Goal: Transaction & Acquisition: Book appointment/travel/reservation

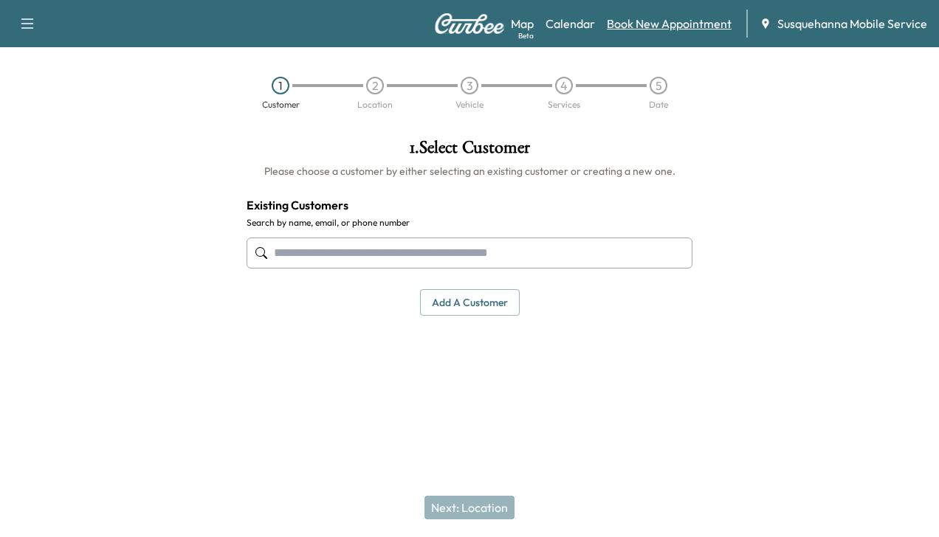
click at [695, 24] on link "Book New Appointment" at bounding box center [669, 24] width 125 height 18
click at [551, 245] on input "text" at bounding box center [470, 253] width 446 height 31
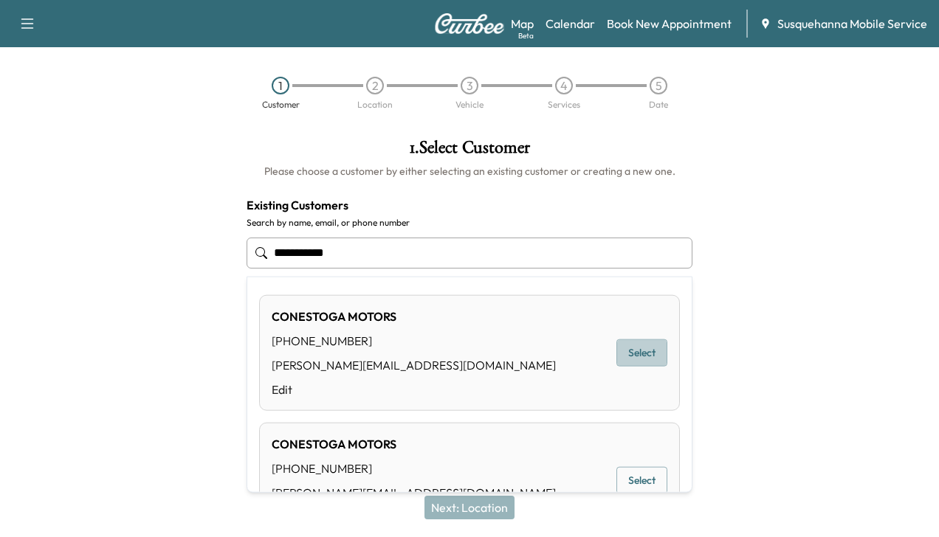
click at [644, 345] on button "Select" at bounding box center [641, 353] width 51 height 27
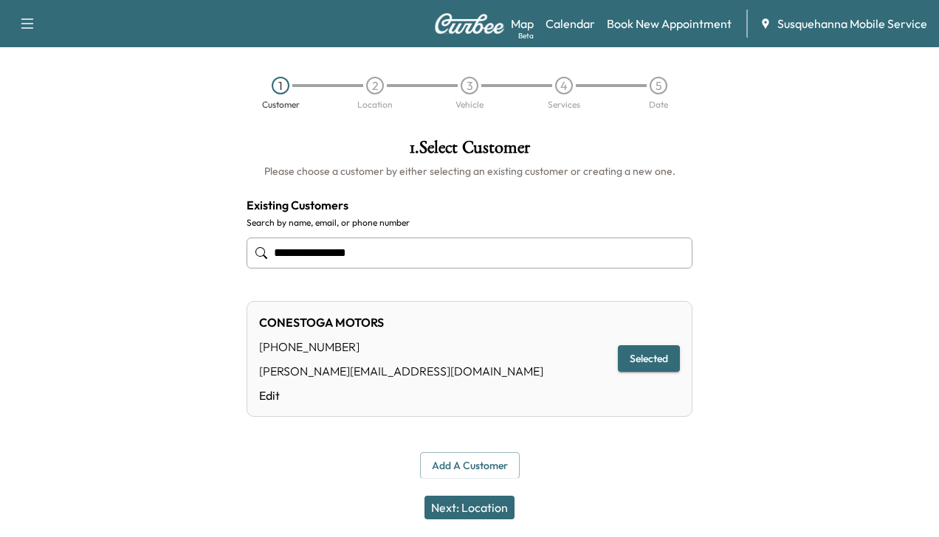
type input "**********"
click at [474, 506] on button "Next: Location" at bounding box center [469, 508] width 90 height 24
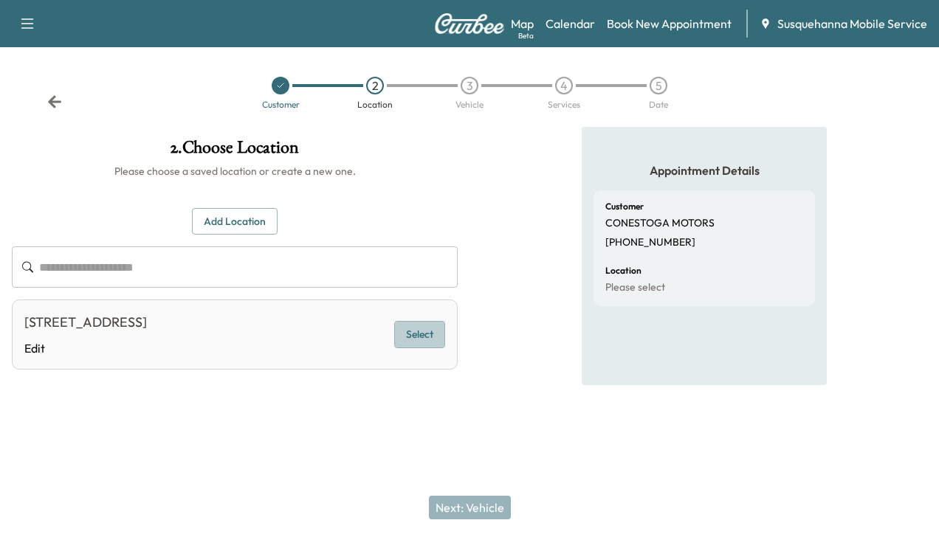
click at [421, 340] on button "Select" at bounding box center [419, 334] width 51 height 27
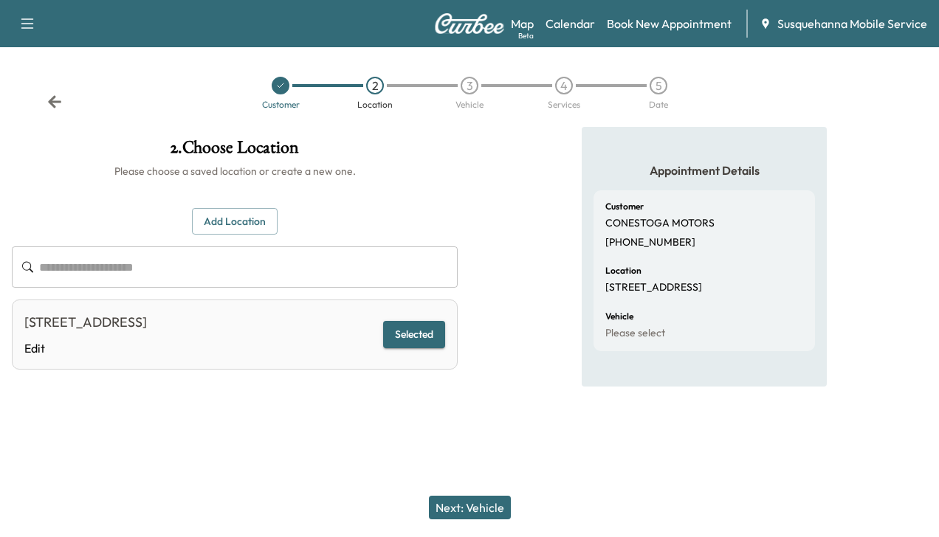
click at [456, 509] on button "Next: Vehicle" at bounding box center [470, 508] width 82 height 24
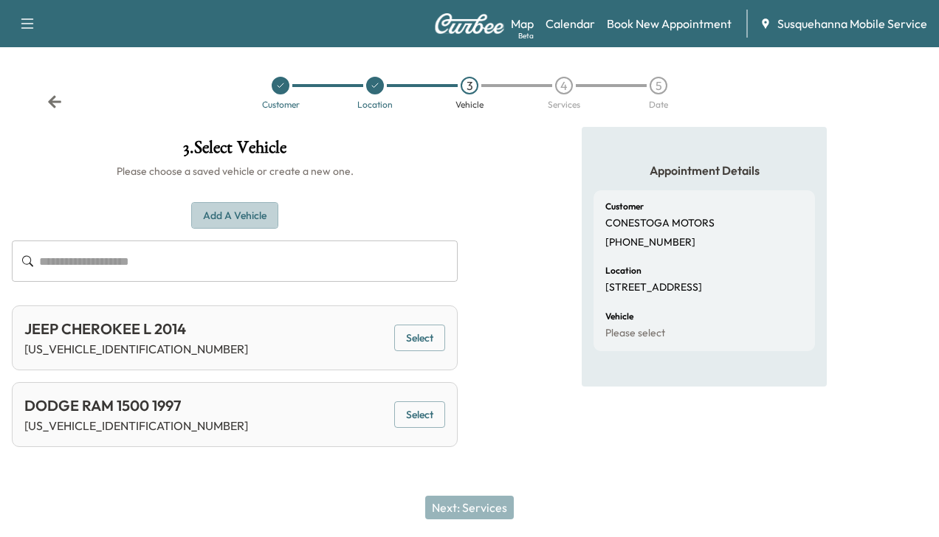
click at [259, 216] on button "Add a Vehicle" at bounding box center [234, 215] width 87 height 27
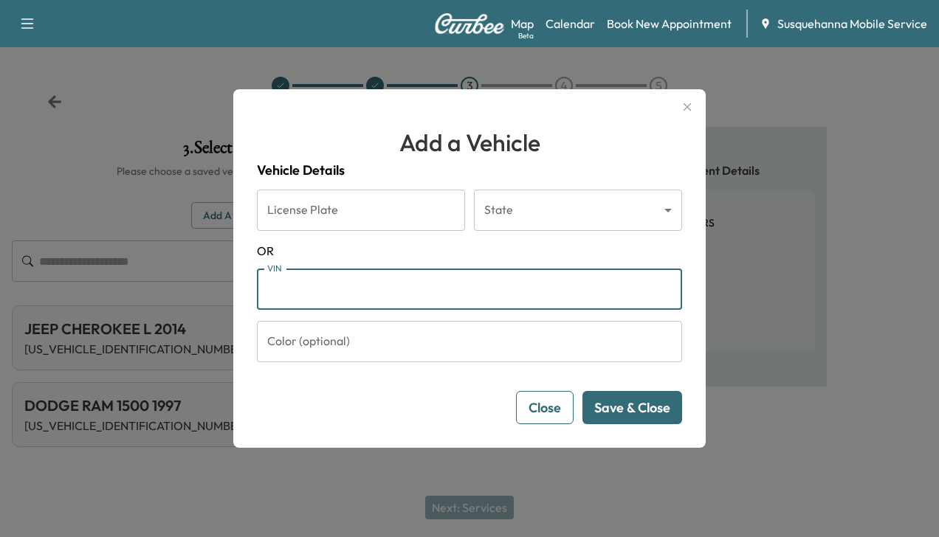
click at [288, 295] on input "VIN" at bounding box center [469, 289] width 425 height 41
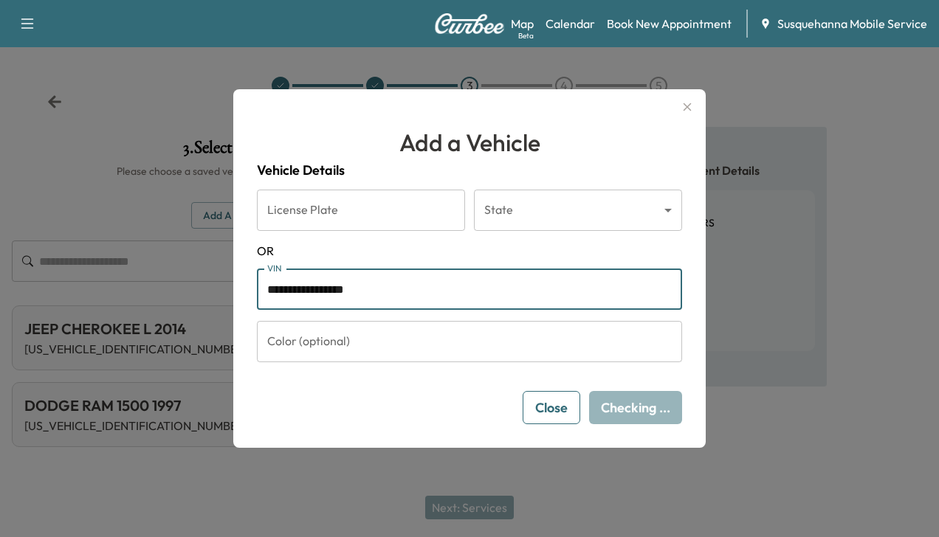
type input "**********"
click at [306, 348] on input "Color (optional)" at bounding box center [469, 341] width 425 height 41
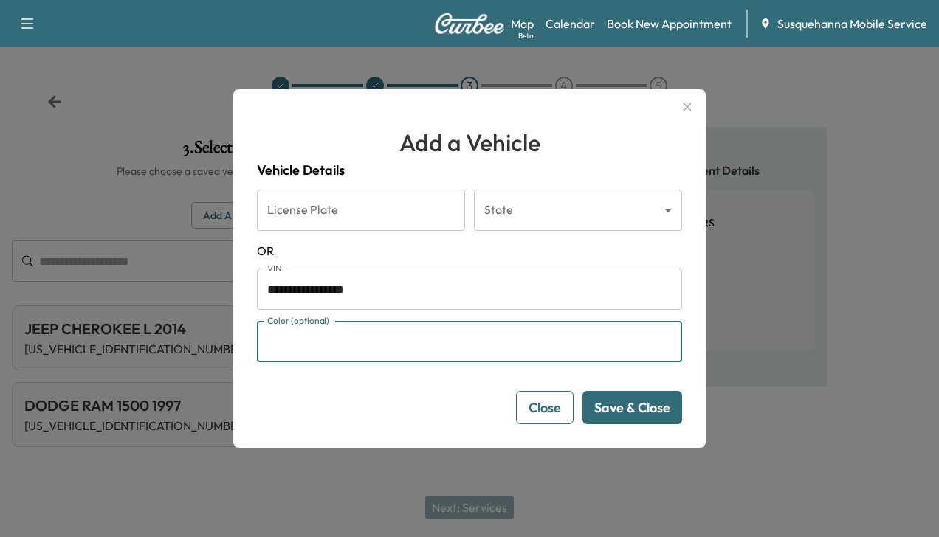
type input "*****"
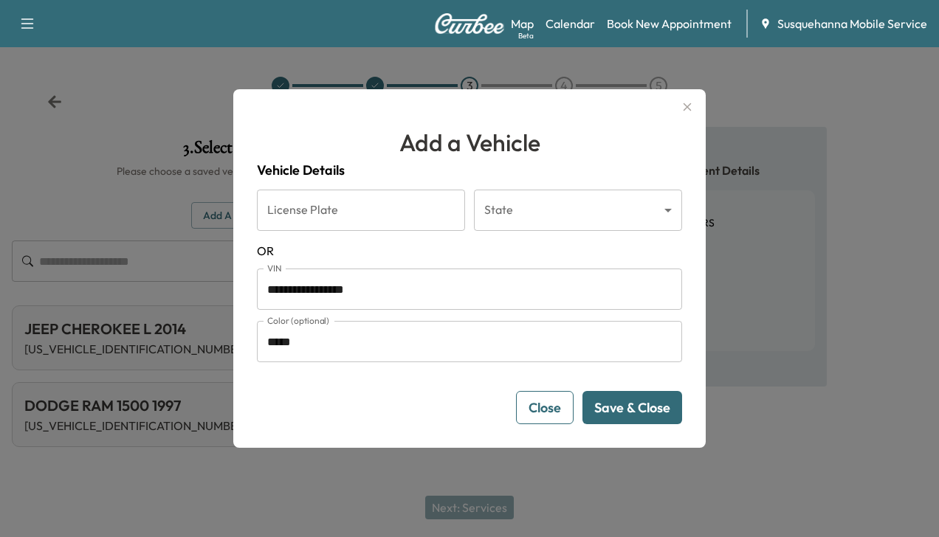
click at [633, 404] on button "Save & Close" at bounding box center [632, 407] width 100 height 33
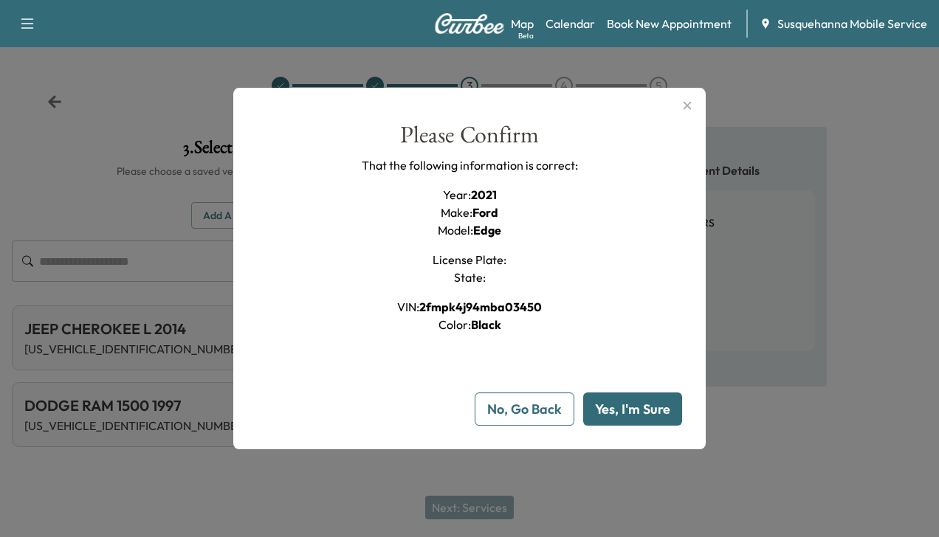
click at [633, 404] on button "Yes, I'm Sure" at bounding box center [632, 409] width 99 height 33
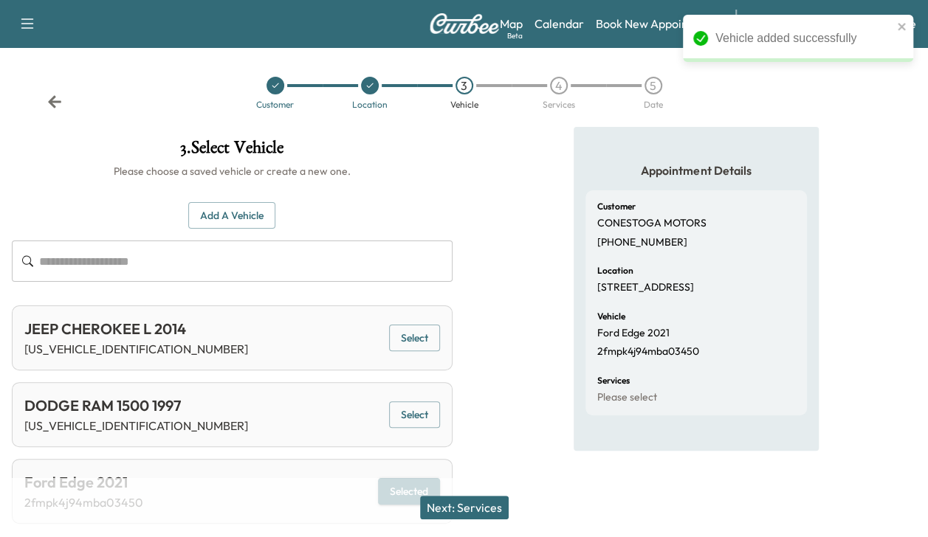
click at [478, 502] on button "Next: Services" at bounding box center [464, 508] width 89 height 24
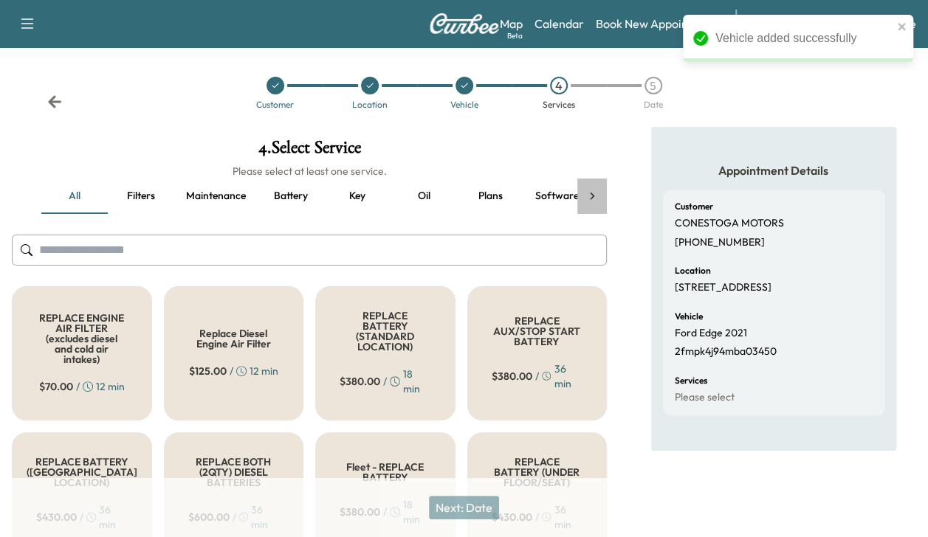
click at [592, 191] on icon at bounding box center [592, 196] width 15 height 15
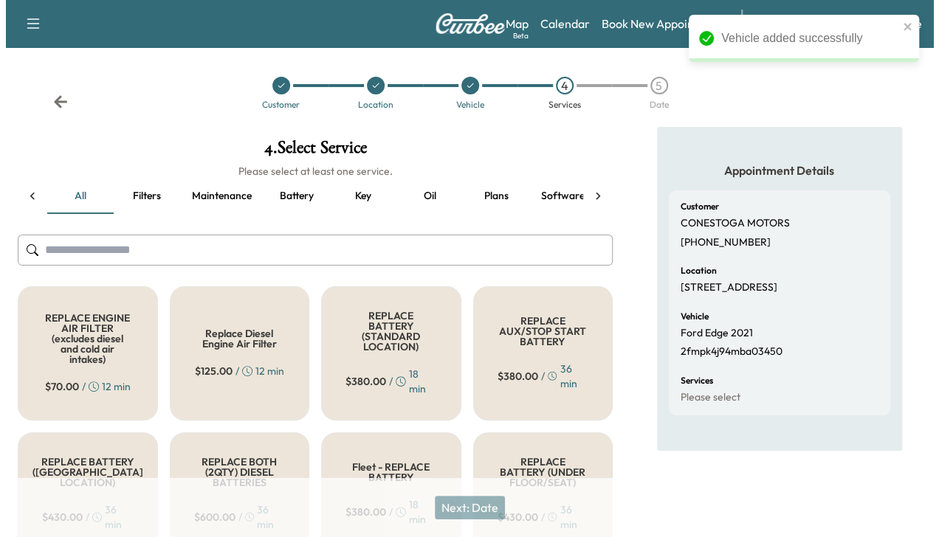
scroll to position [0, 254]
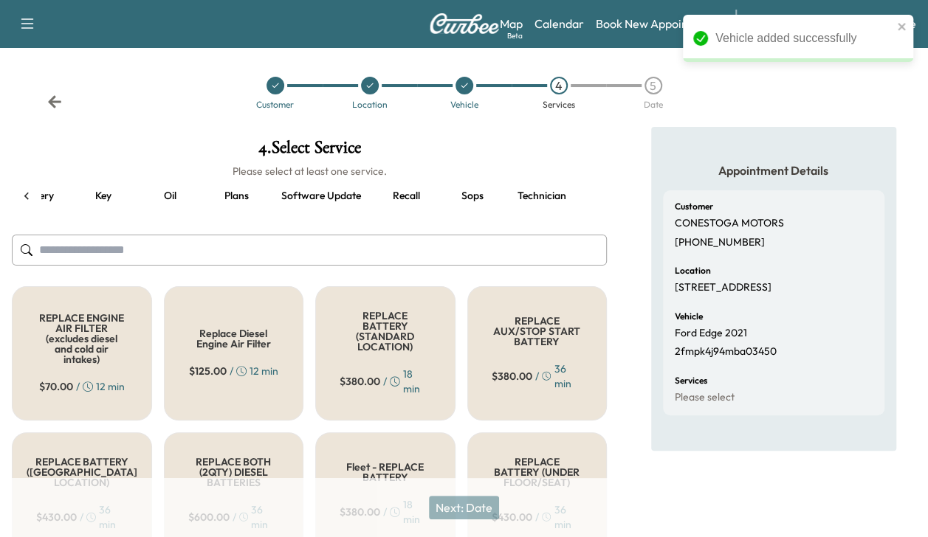
click at [592, 191] on div "all Filters Maintenance Battery Key Oil Plans Software update Recall Sops Techn…" at bounding box center [309, 196] width 595 height 35
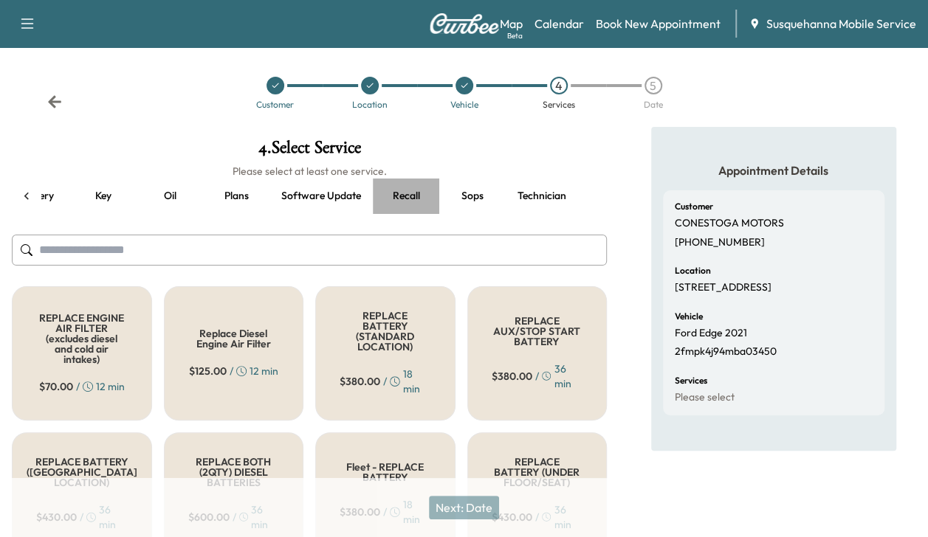
click at [405, 193] on button "Recall" at bounding box center [406, 196] width 66 height 35
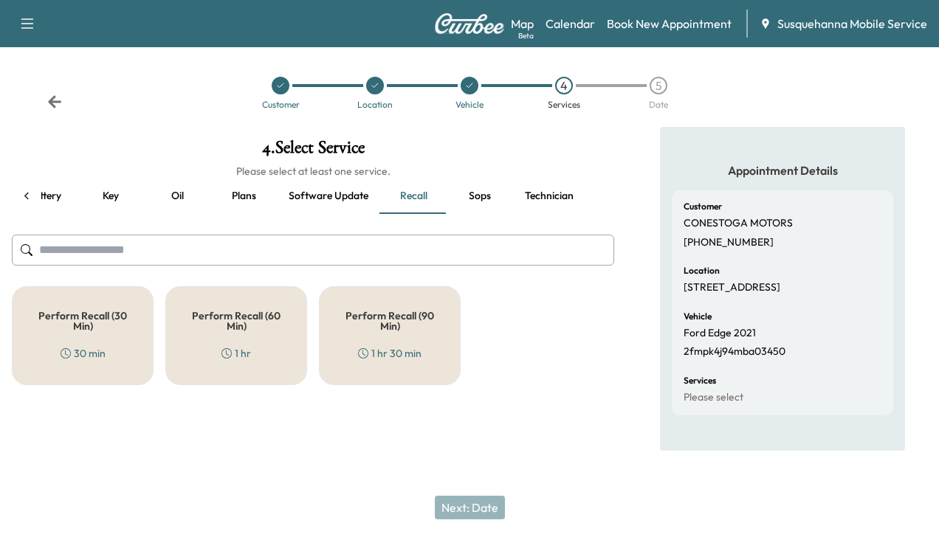
click at [123, 306] on div "Perform Recall (30 Min) 30 min" at bounding box center [83, 335] width 142 height 99
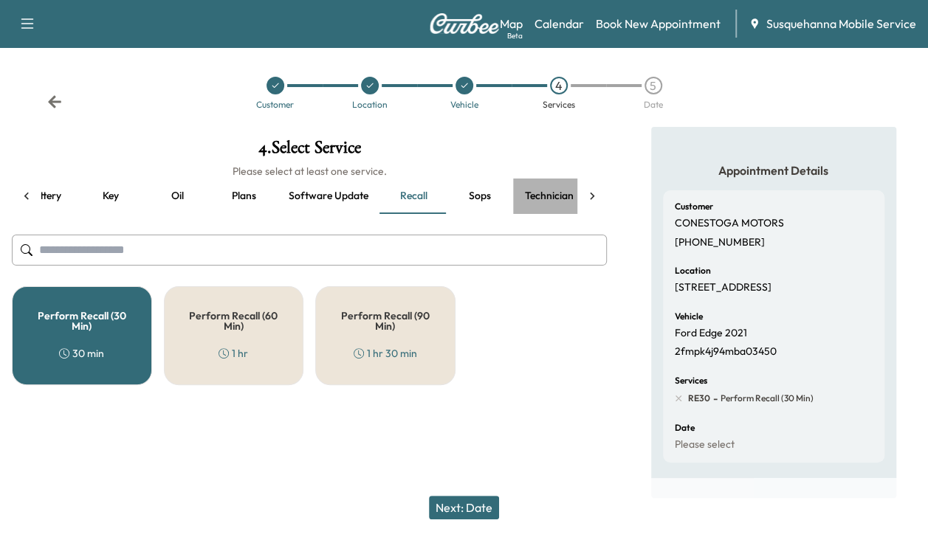
click at [533, 190] on button "Technician" at bounding box center [549, 196] width 72 height 35
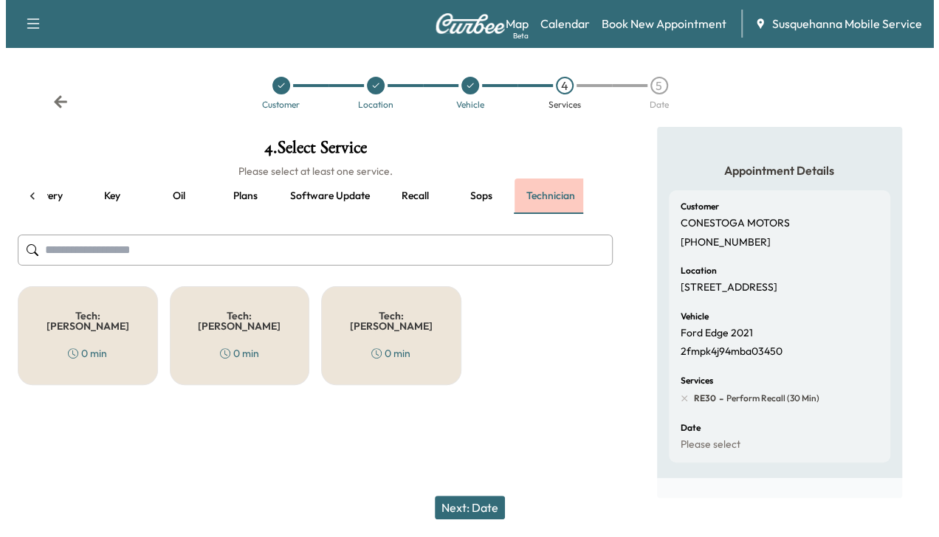
scroll to position [0, 254]
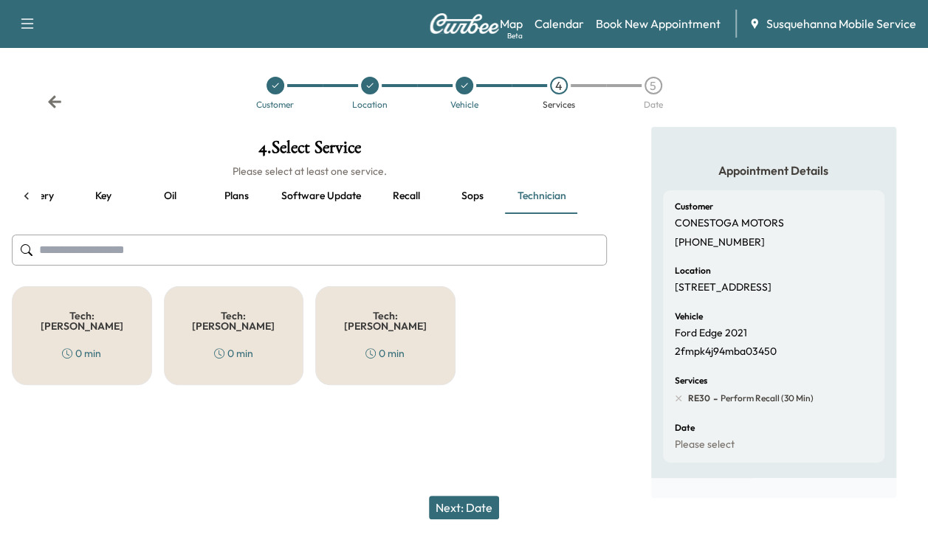
click at [80, 320] on div "Tech: Colton M 0 min" at bounding box center [82, 335] width 140 height 99
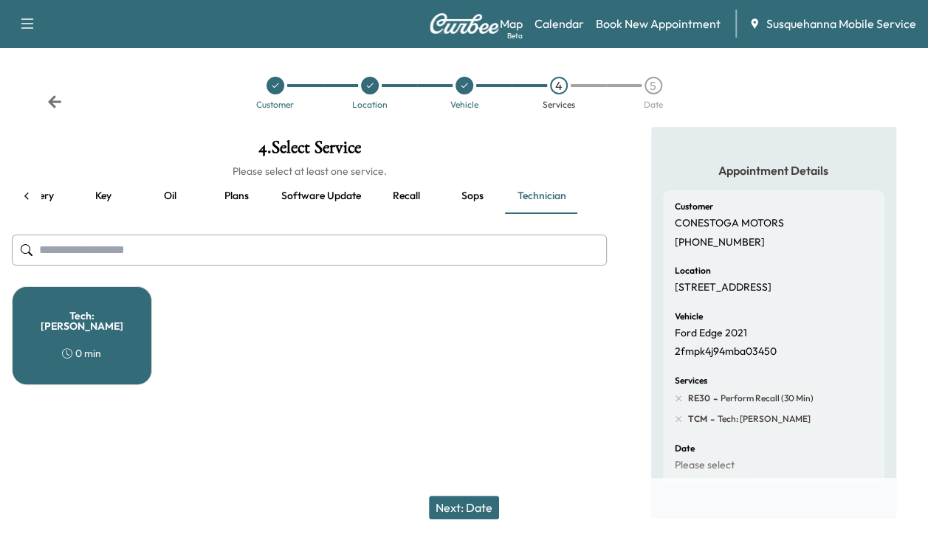
click at [490, 506] on button "Next: Date" at bounding box center [464, 508] width 70 height 24
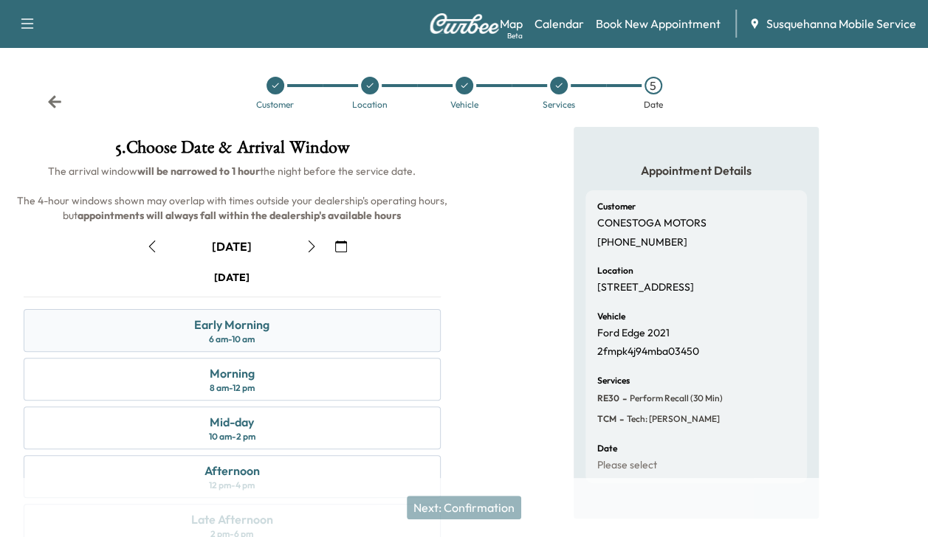
click at [329, 334] on div "Early Morning 6 am - 10 am" at bounding box center [232, 330] width 417 height 43
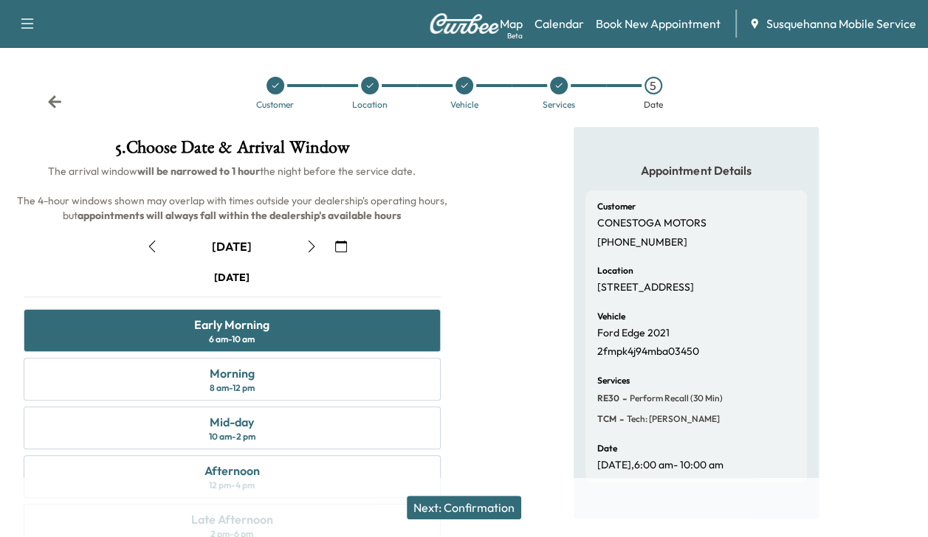
click at [469, 508] on button "Next: Confirmation" at bounding box center [464, 508] width 114 height 24
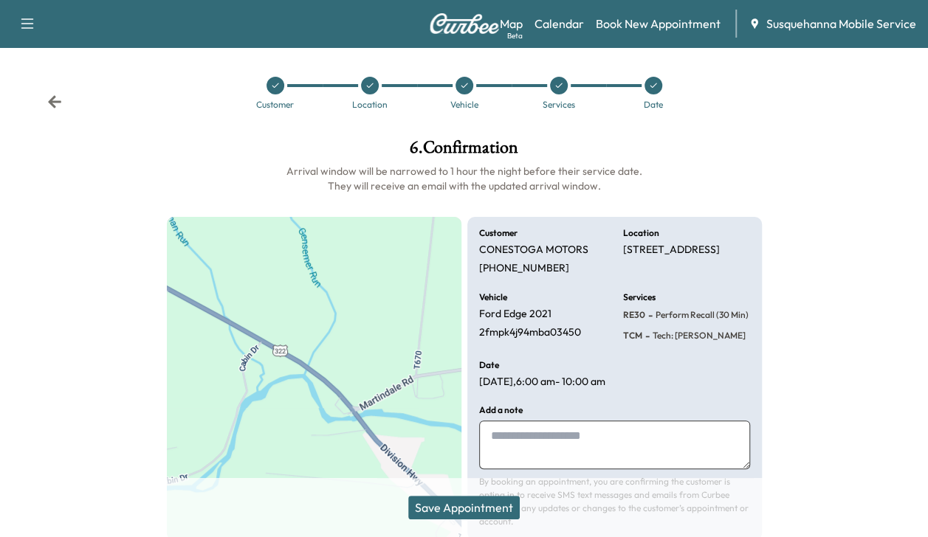
click at [469, 508] on button "Save Appointment" at bounding box center [463, 508] width 111 height 24
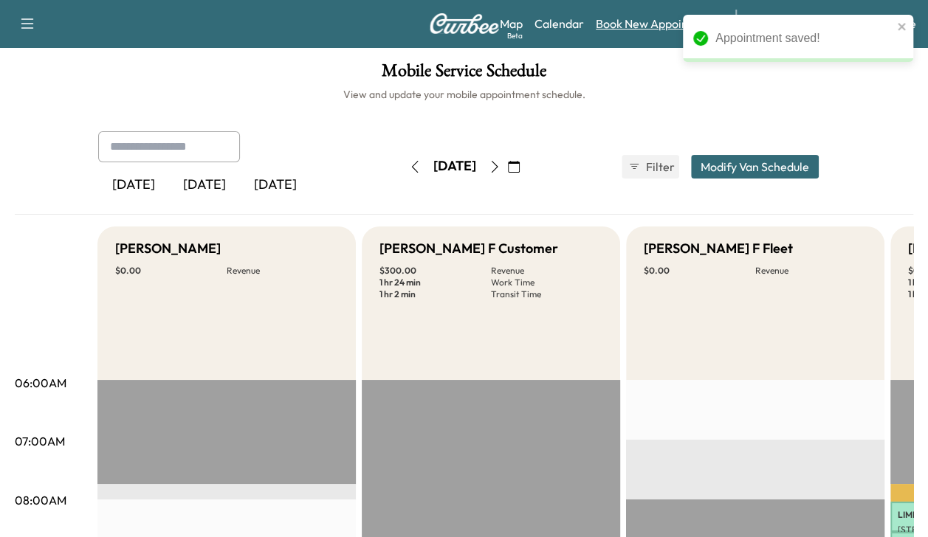
click at [648, 25] on link "Book New Appointment" at bounding box center [658, 24] width 125 height 18
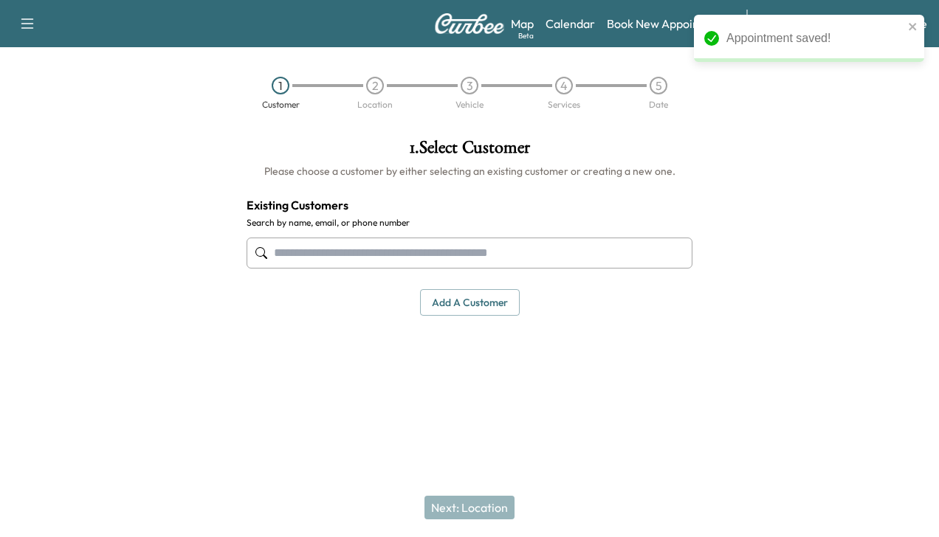
click at [548, 249] on input "text" at bounding box center [470, 253] width 446 height 31
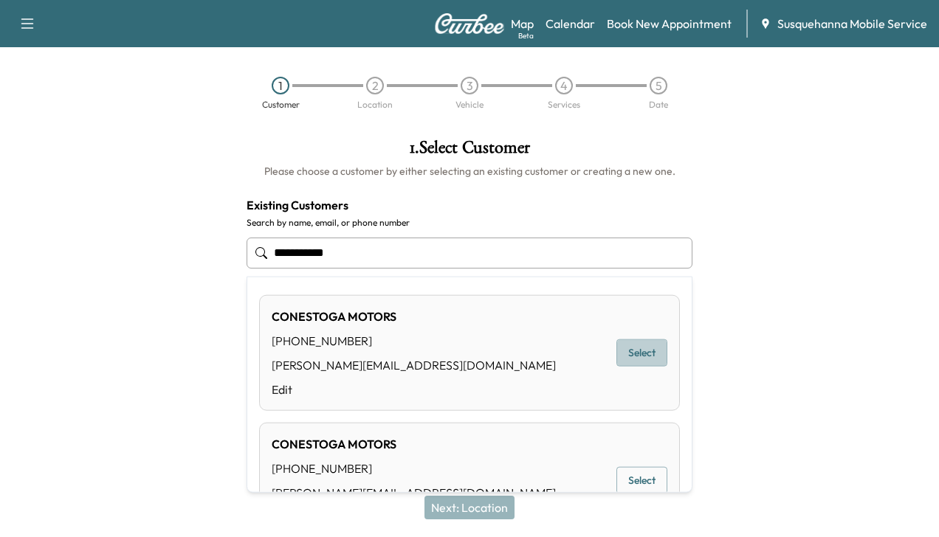
click at [632, 354] on button "Select" at bounding box center [641, 353] width 51 height 27
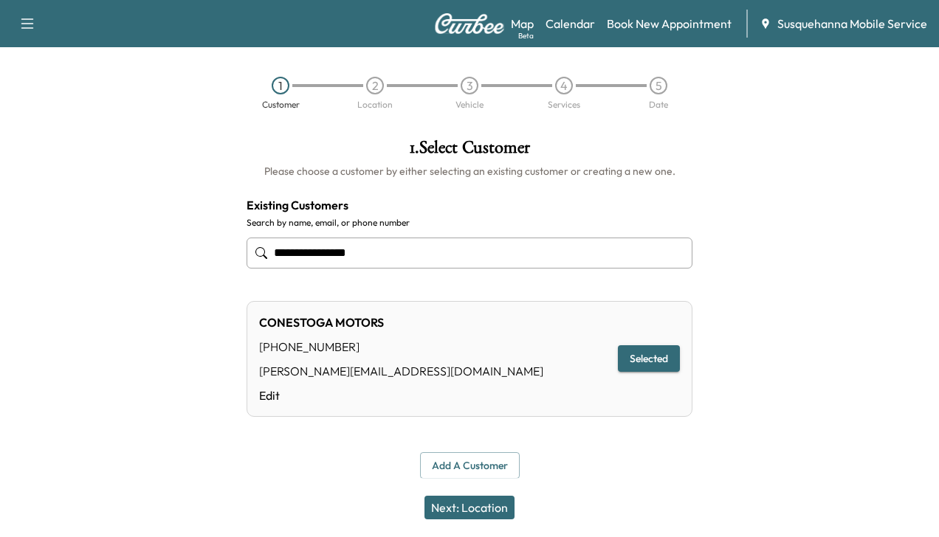
type input "**********"
click at [497, 503] on button "Next: Location" at bounding box center [469, 508] width 90 height 24
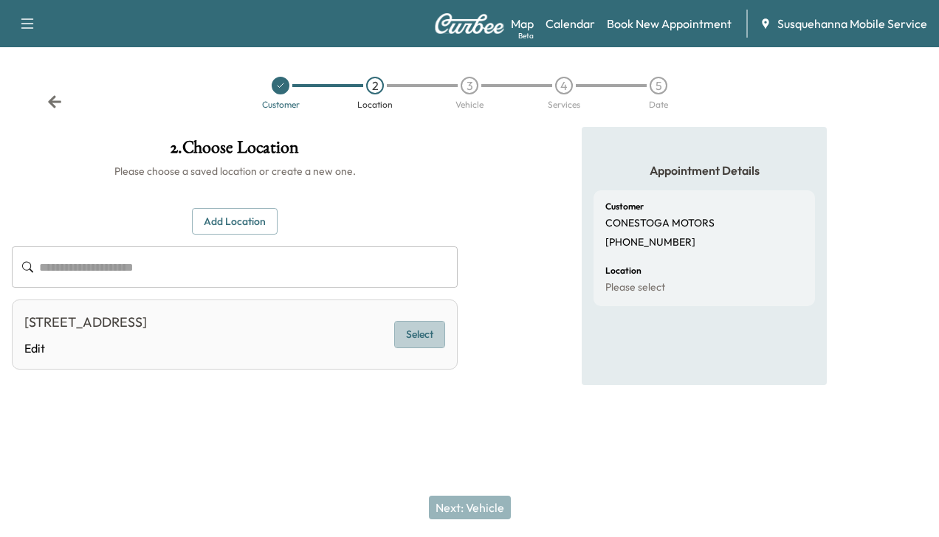
click at [419, 334] on button "Select" at bounding box center [419, 334] width 51 height 27
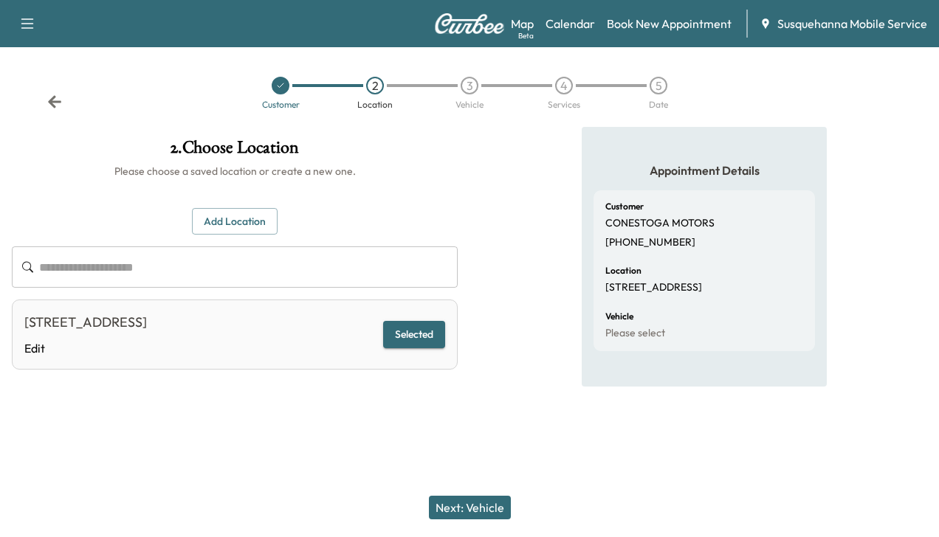
click at [475, 509] on button "Next: Vehicle" at bounding box center [470, 508] width 82 height 24
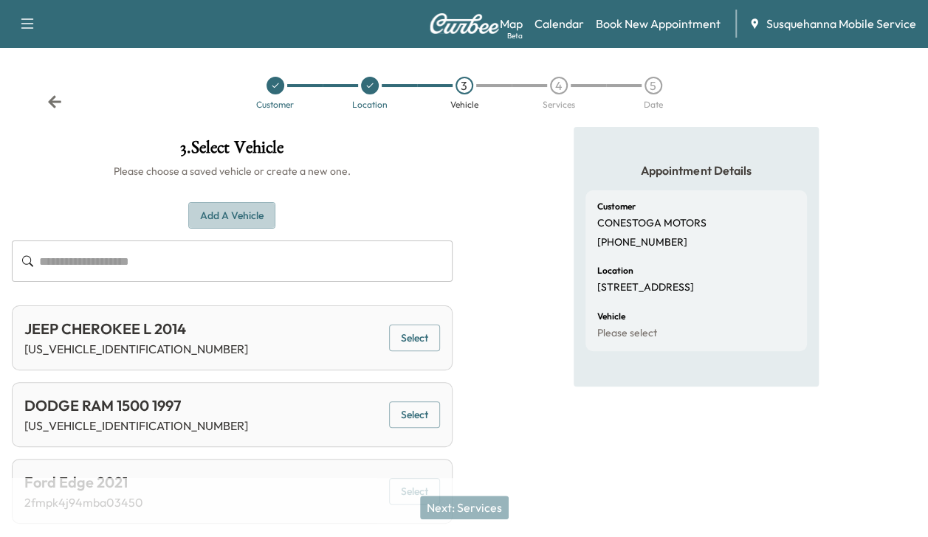
click at [237, 210] on button "Add a Vehicle" at bounding box center [231, 215] width 87 height 27
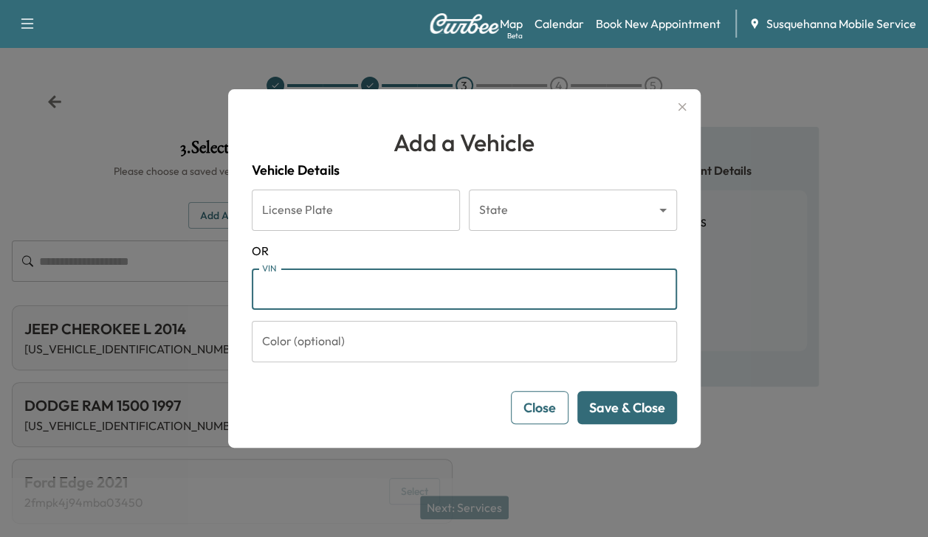
click at [288, 292] on input "VIN" at bounding box center [464, 289] width 425 height 41
type input "**********"
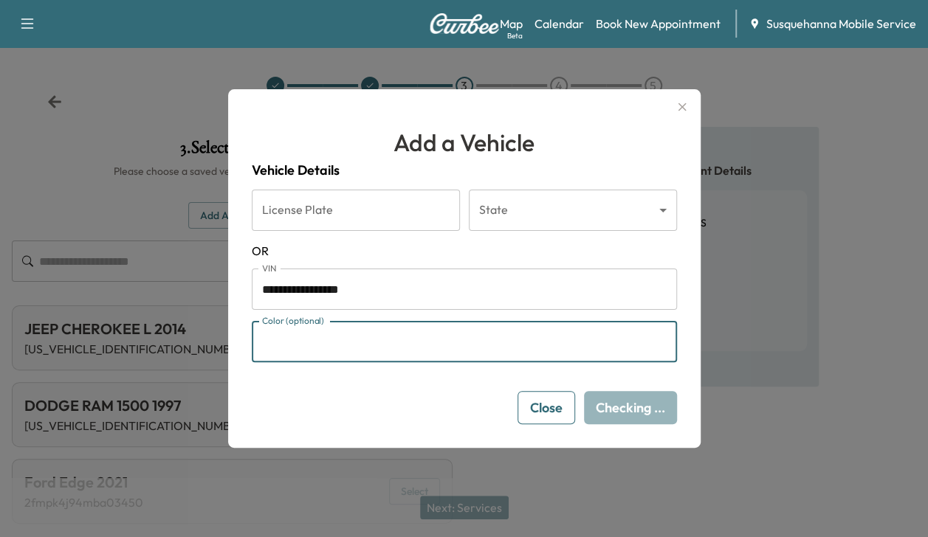
click at [309, 342] on input "Color (optional)" at bounding box center [464, 341] width 425 height 41
type input "******"
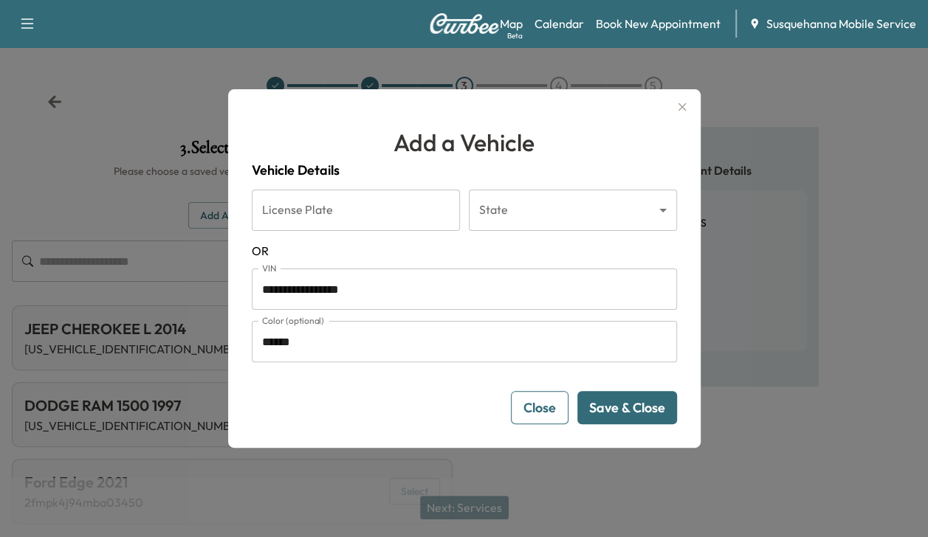
click at [611, 404] on button "Save & Close" at bounding box center [627, 407] width 100 height 33
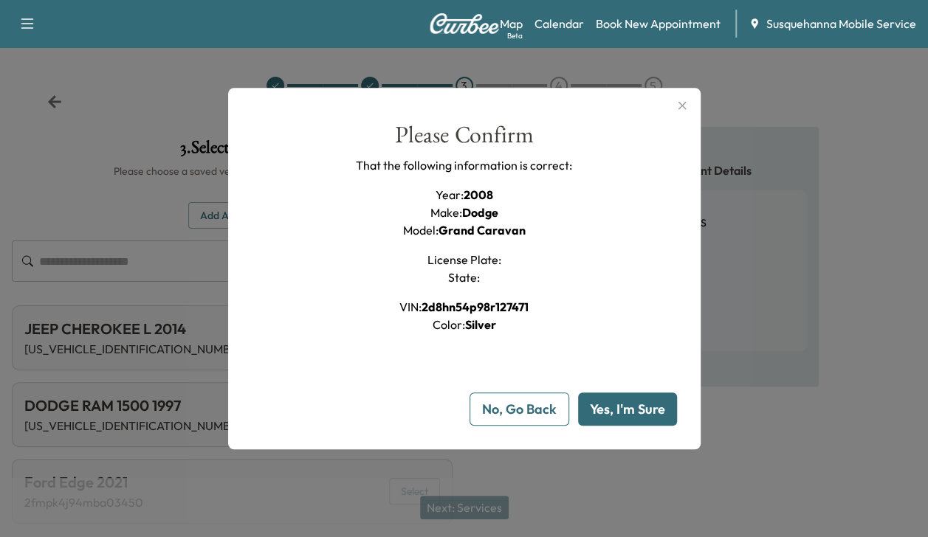
click at [611, 404] on button "Yes, I'm Sure" at bounding box center [627, 409] width 99 height 33
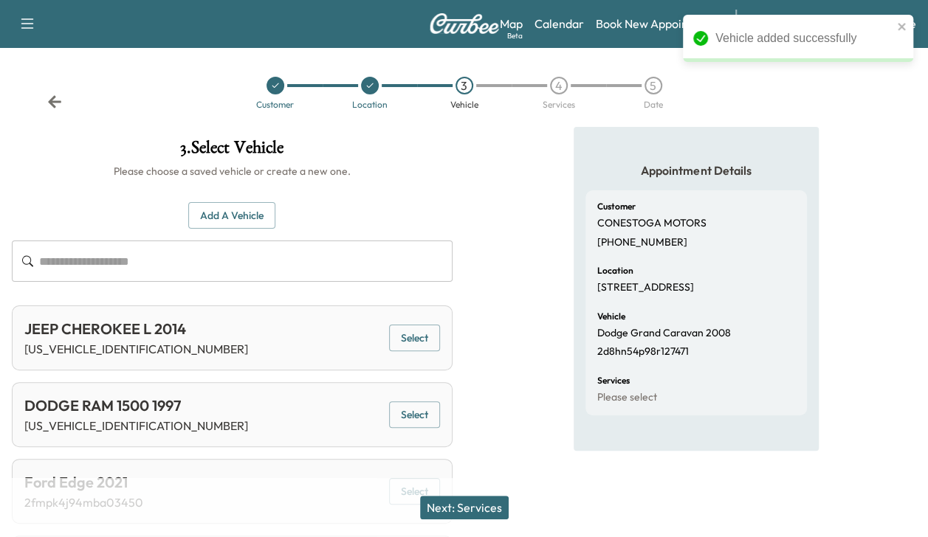
click at [486, 512] on button "Next: Services" at bounding box center [464, 508] width 89 height 24
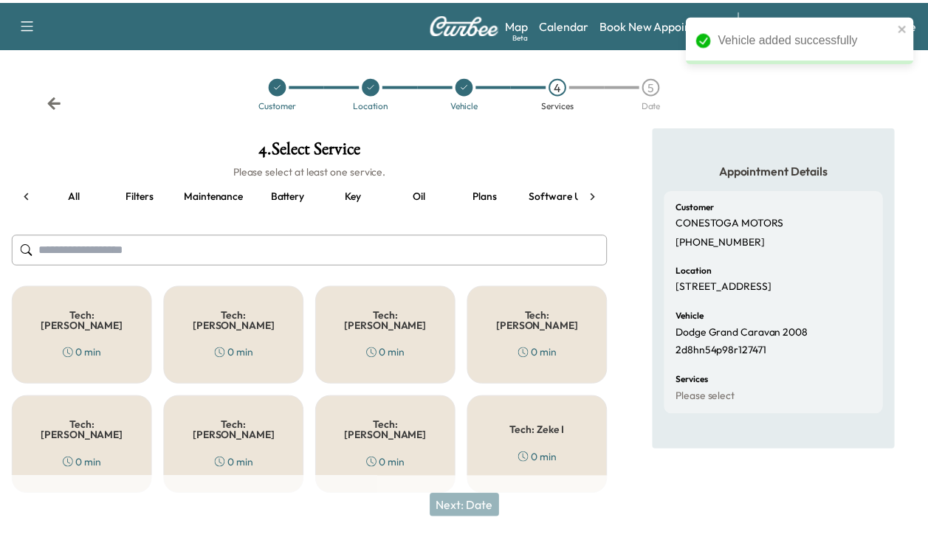
scroll to position [0, 187]
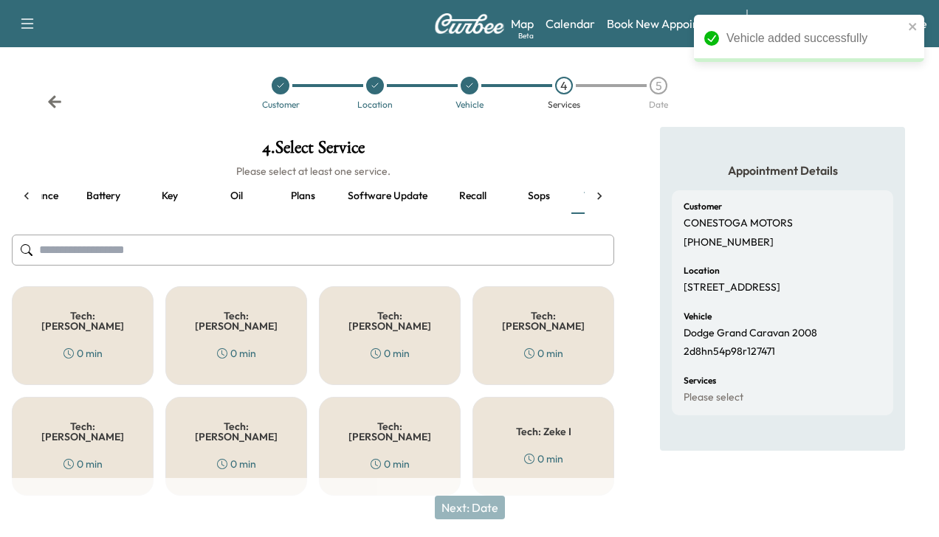
click at [413, 346] on div "Tech: Colton M 0 min" at bounding box center [390, 335] width 142 height 99
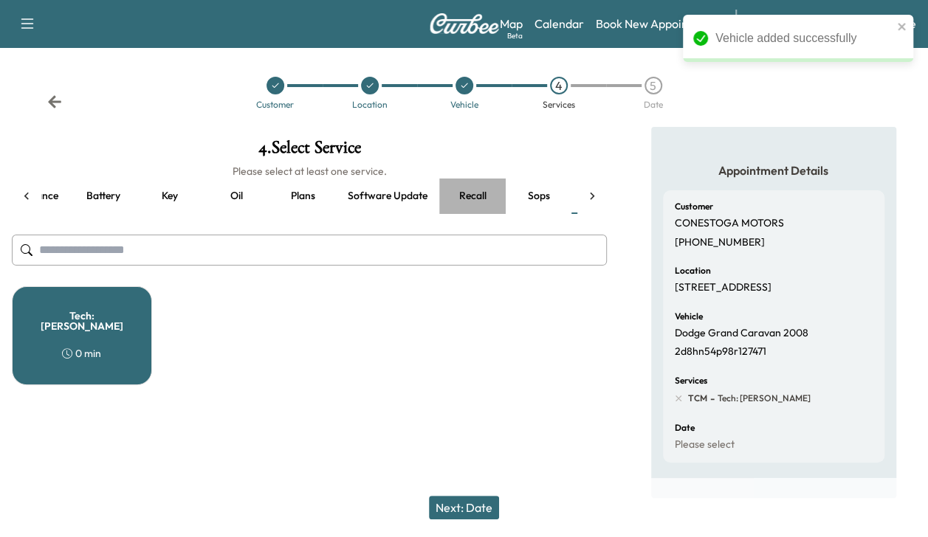
click at [471, 196] on button "Recall" at bounding box center [472, 196] width 66 height 35
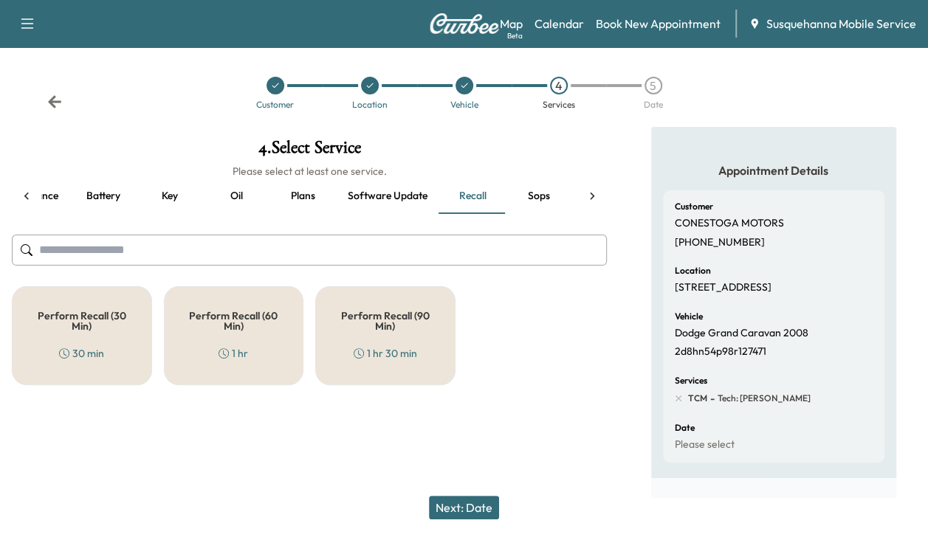
click at [111, 332] on div "Perform Recall (30 Min) 30 min" at bounding box center [82, 335] width 140 height 99
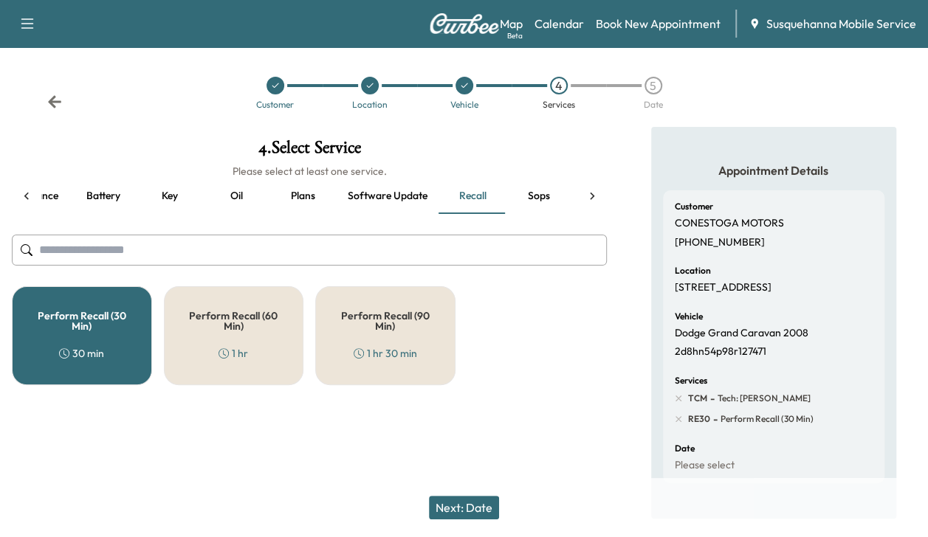
click at [466, 502] on button "Next: Date" at bounding box center [464, 508] width 70 height 24
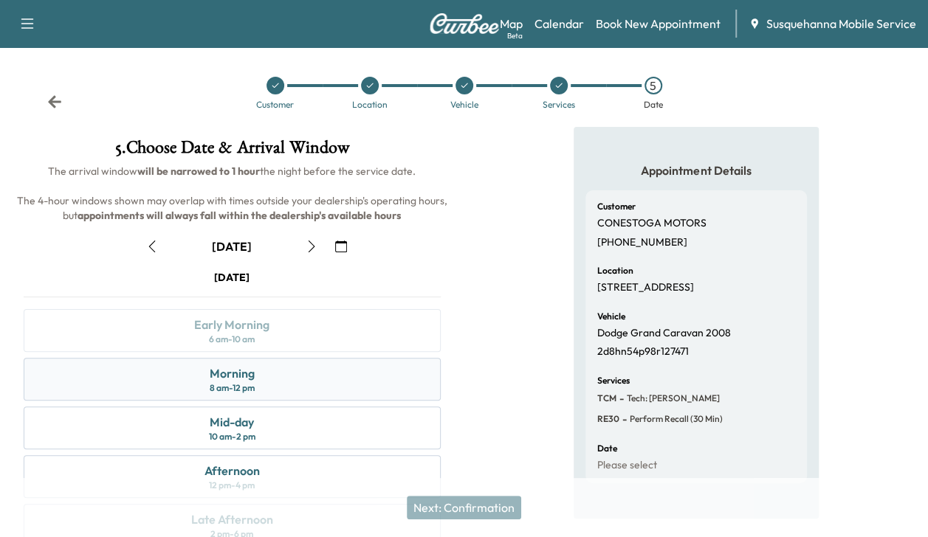
click at [349, 365] on div "Morning 8 am - 12 pm" at bounding box center [232, 379] width 417 height 43
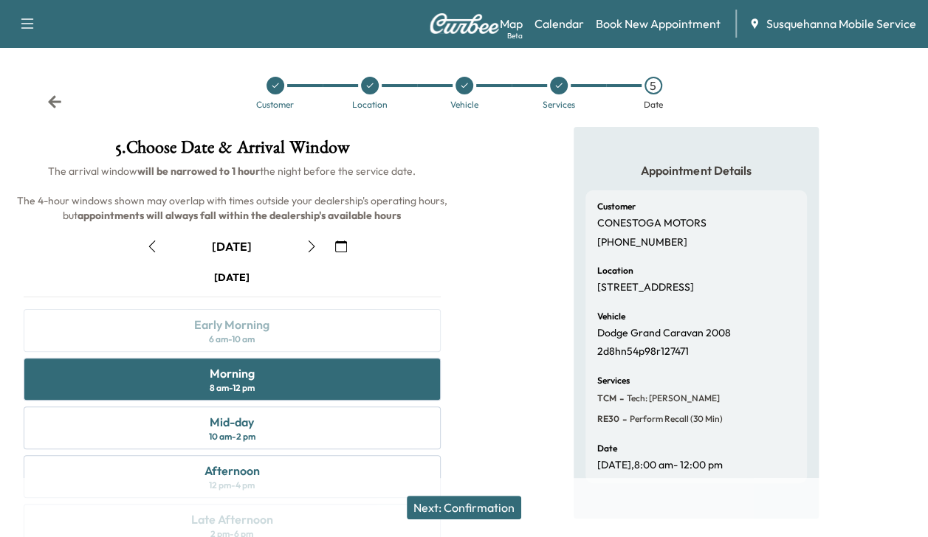
click at [507, 508] on button "Next: Confirmation" at bounding box center [464, 508] width 114 height 24
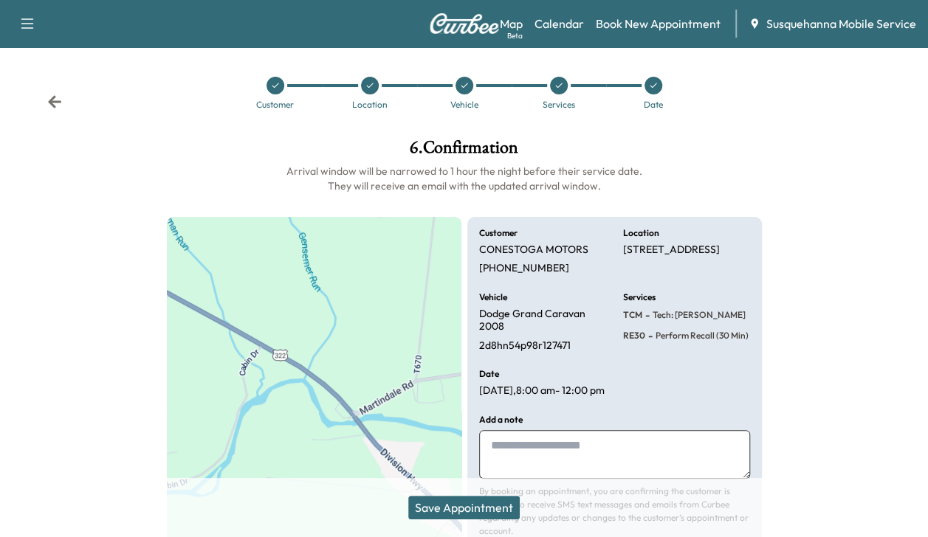
click at [507, 508] on button "Save Appointment" at bounding box center [463, 508] width 111 height 24
